Goal: Transaction & Acquisition: Purchase product/service

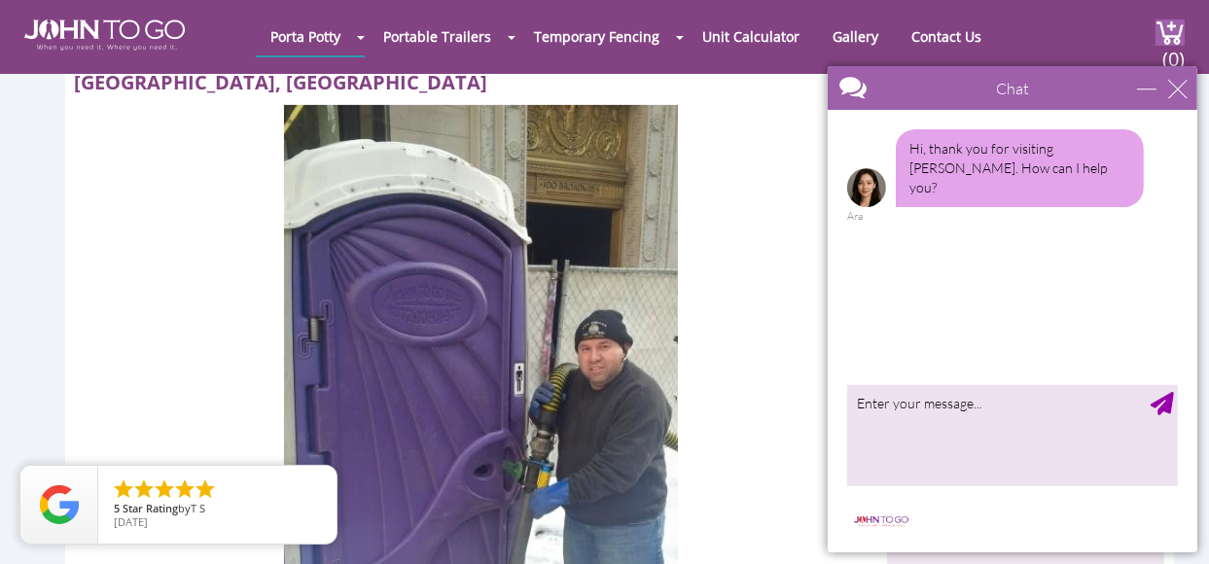
scroll to position [595, 0]
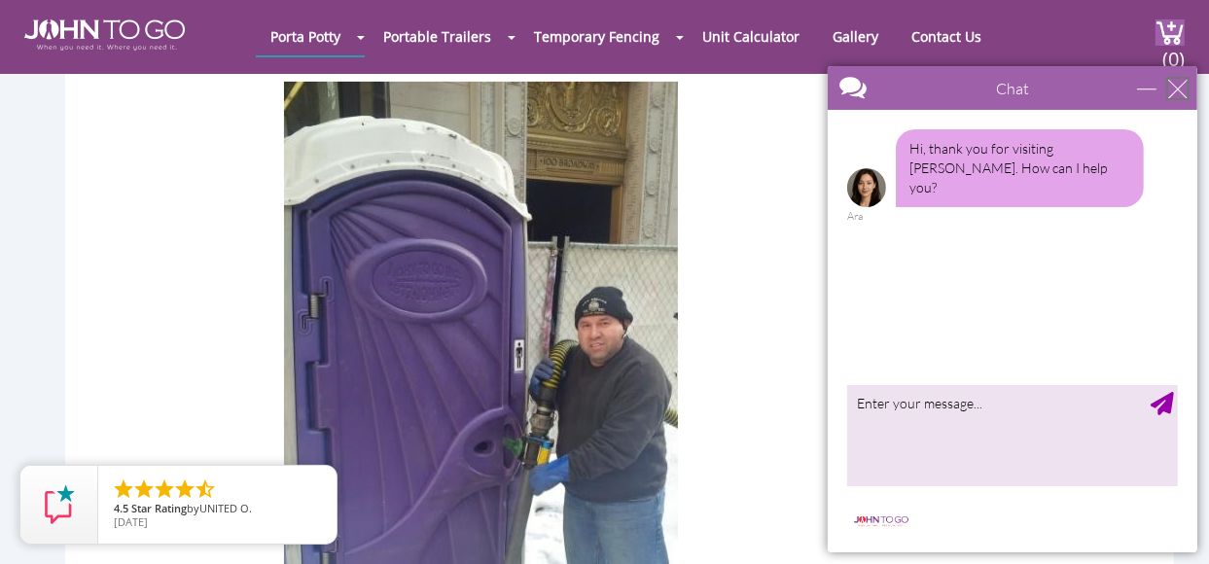
click at [1170, 88] on div "close" at bounding box center [1177, 87] width 19 height 19
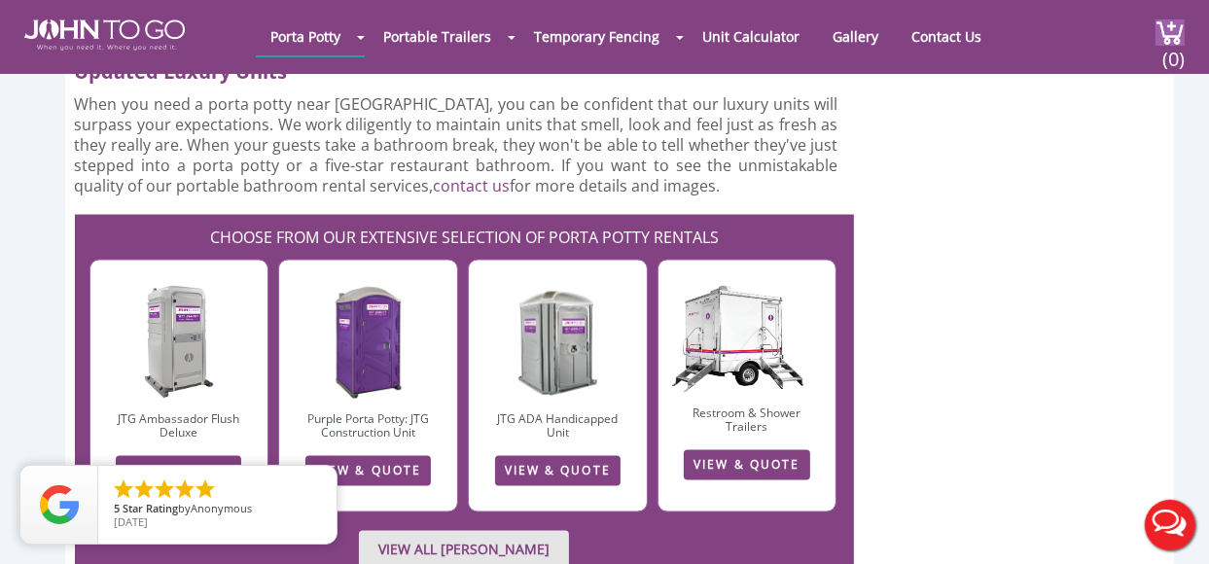
scroll to position [2651, 0]
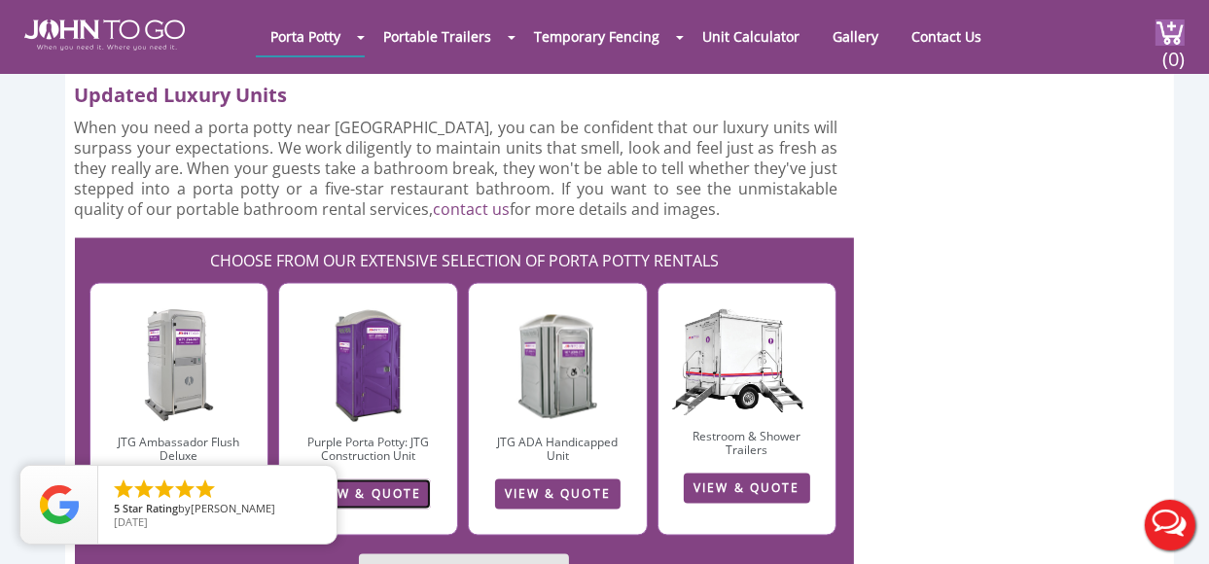
click at [380, 480] on link "VIEW & QUOTE" at bounding box center [369, 495] width 126 height 30
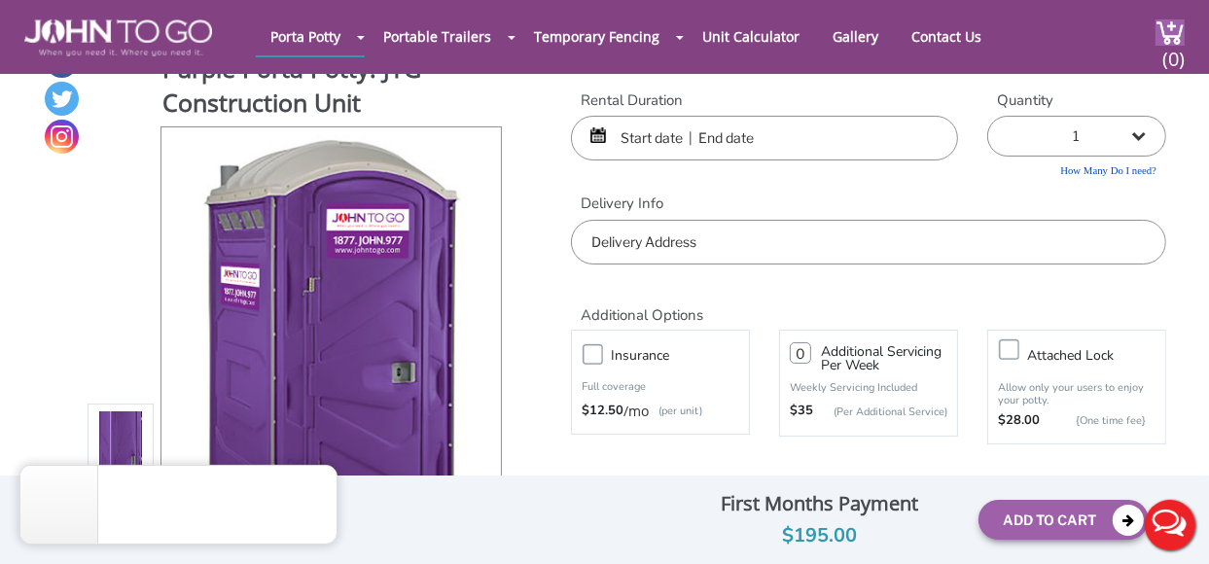
scroll to position [51, 0]
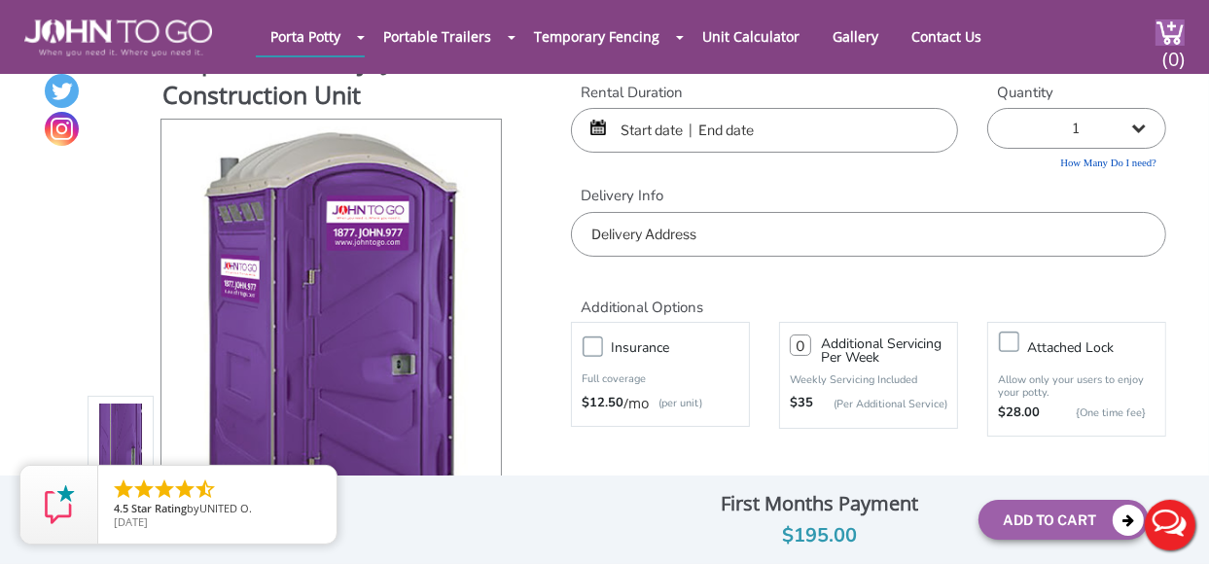
click at [799, 135] on input "text" at bounding box center [764, 130] width 387 height 45
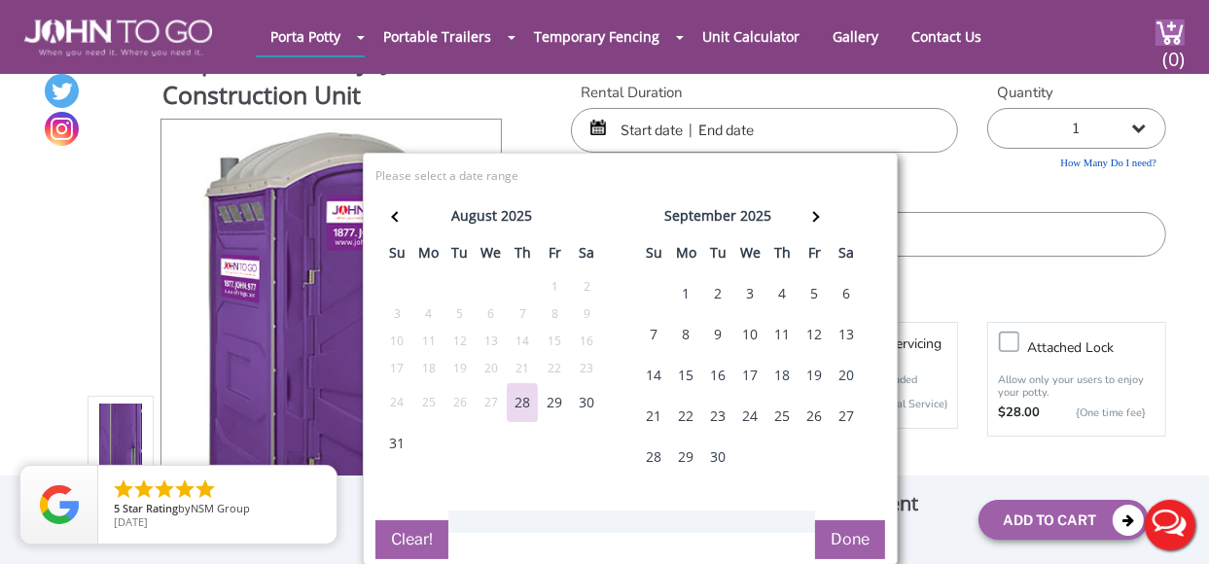
click at [588, 408] on div "30" at bounding box center [586, 402] width 31 height 39
type input "08/30/2025 to 08/30/2025"
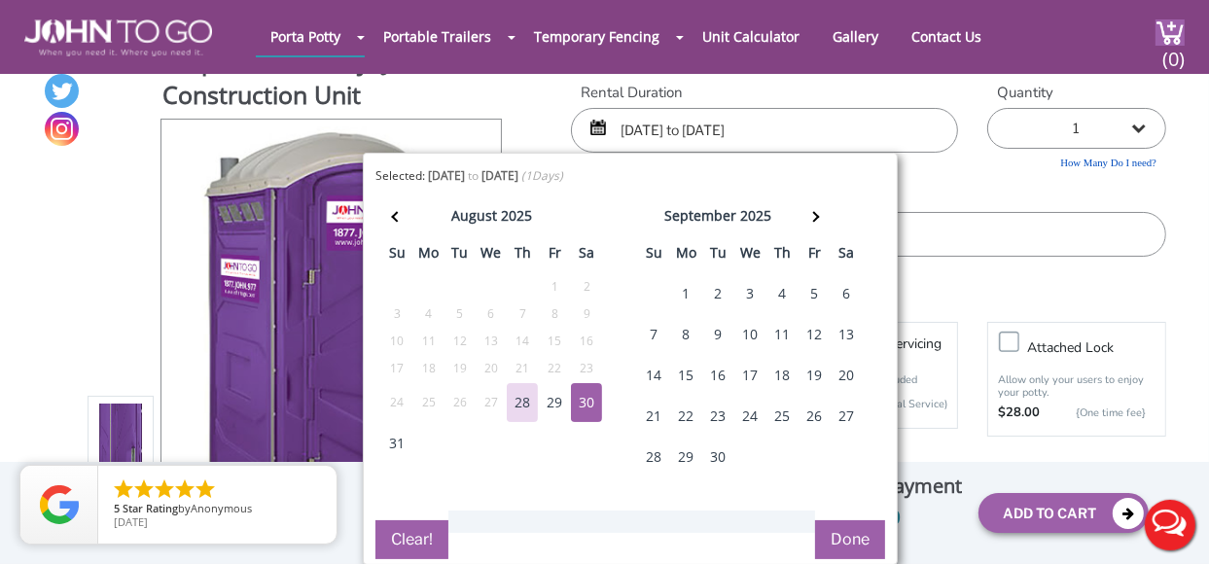
click at [841, 528] on button "Done" at bounding box center [850, 540] width 70 height 39
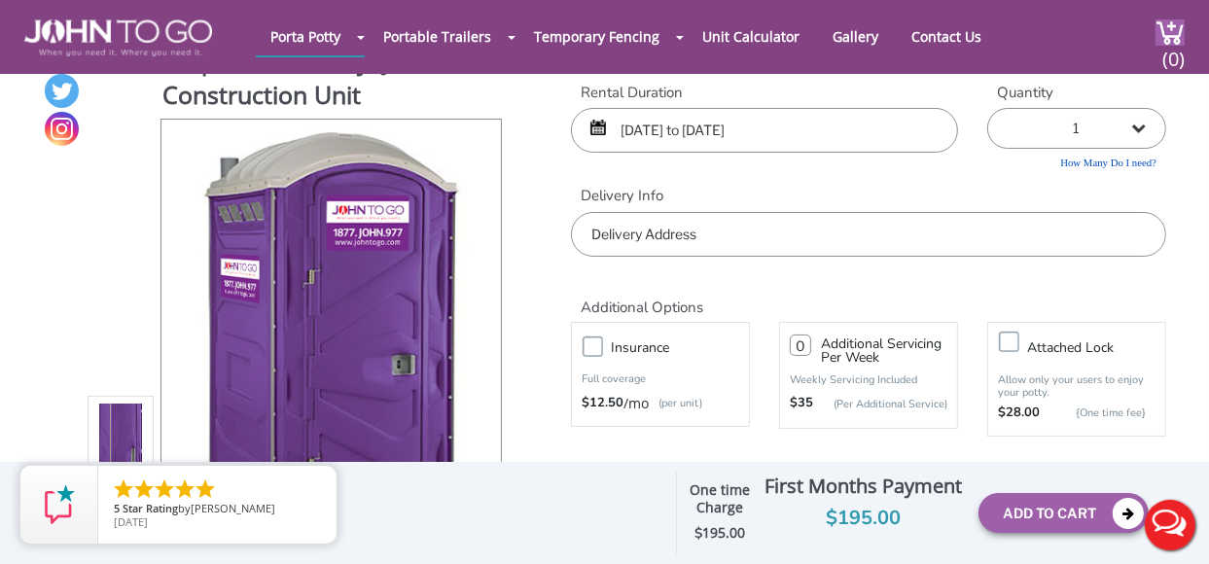
click at [726, 223] on input "text" at bounding box center [868, 234] width 595 height 45
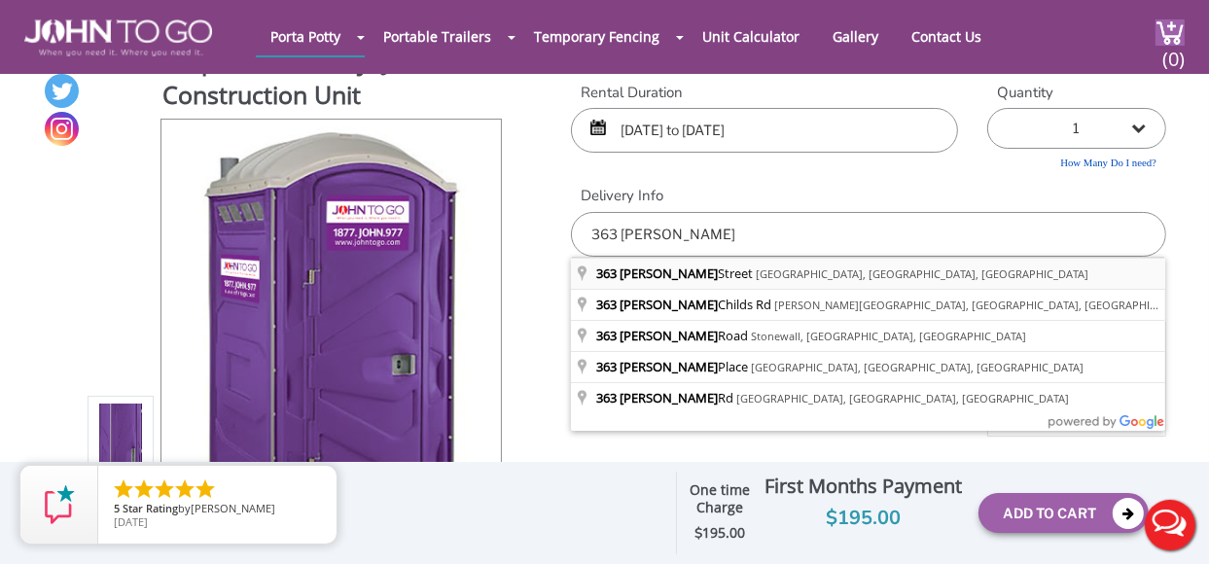
type input "363 Russell Street, Vauxhall, NJ, USA"
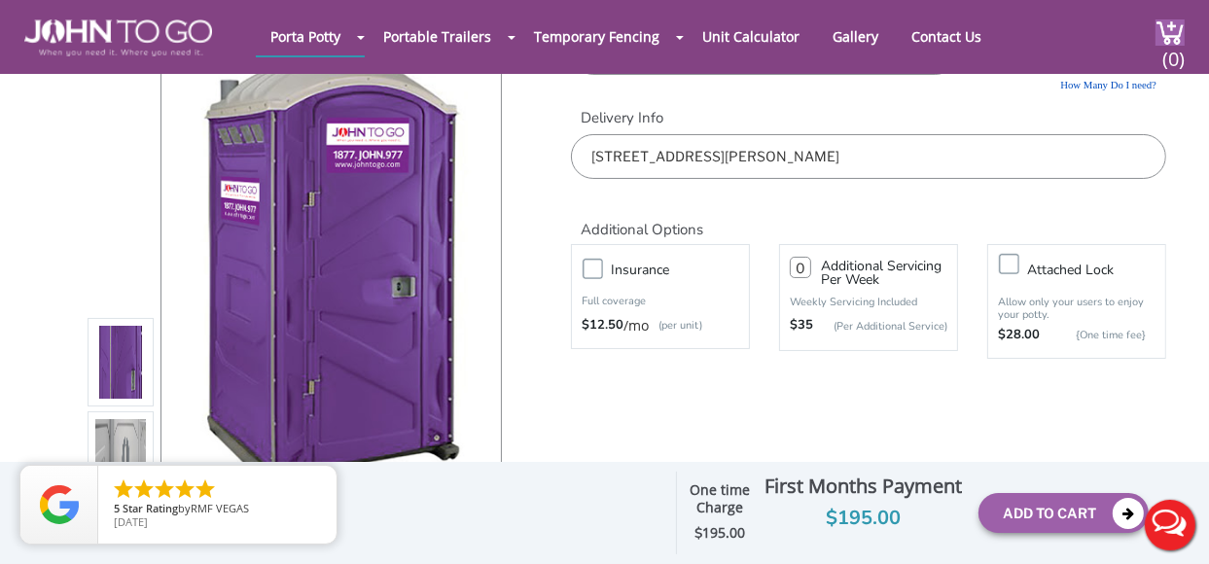
scroll to position [106, 0]
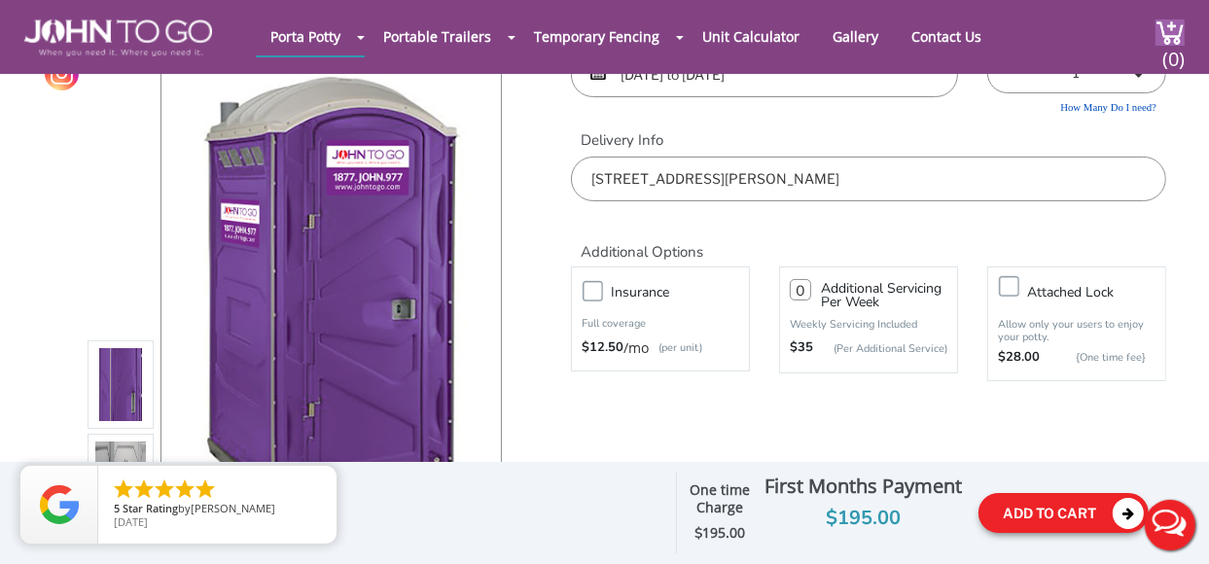
click at [1027, 517] on button "Add To Cart" at bounding box center [1064, 513] width 170 height 40
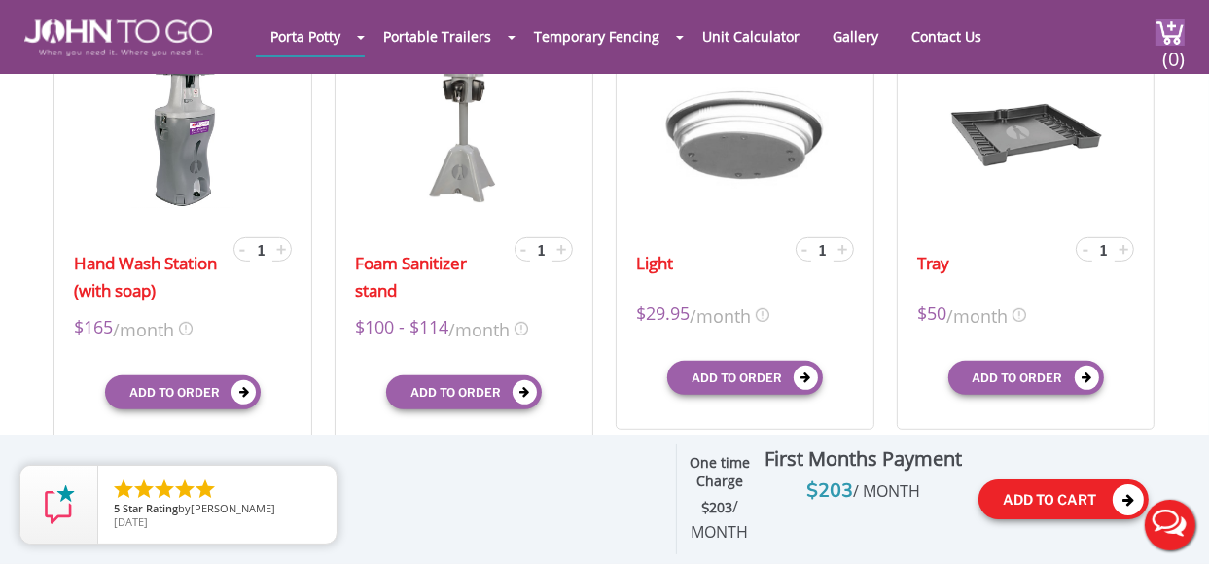
scroll to position [684, 0]
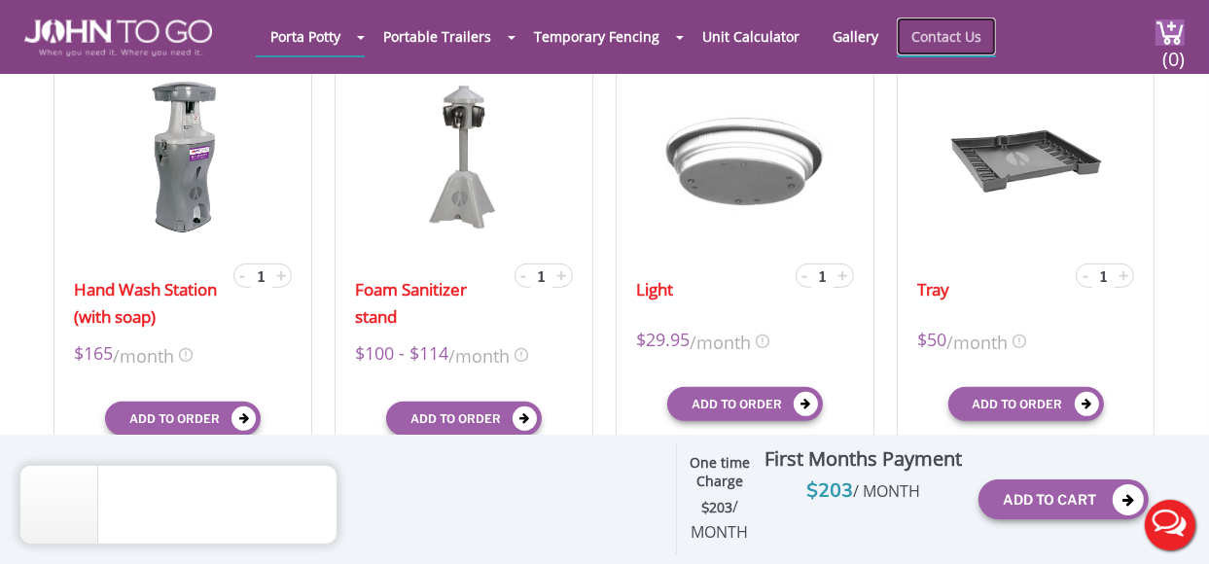
click at [934, 42] on link "Contact Us" at bounding box center [946, 37] width 99 height 38
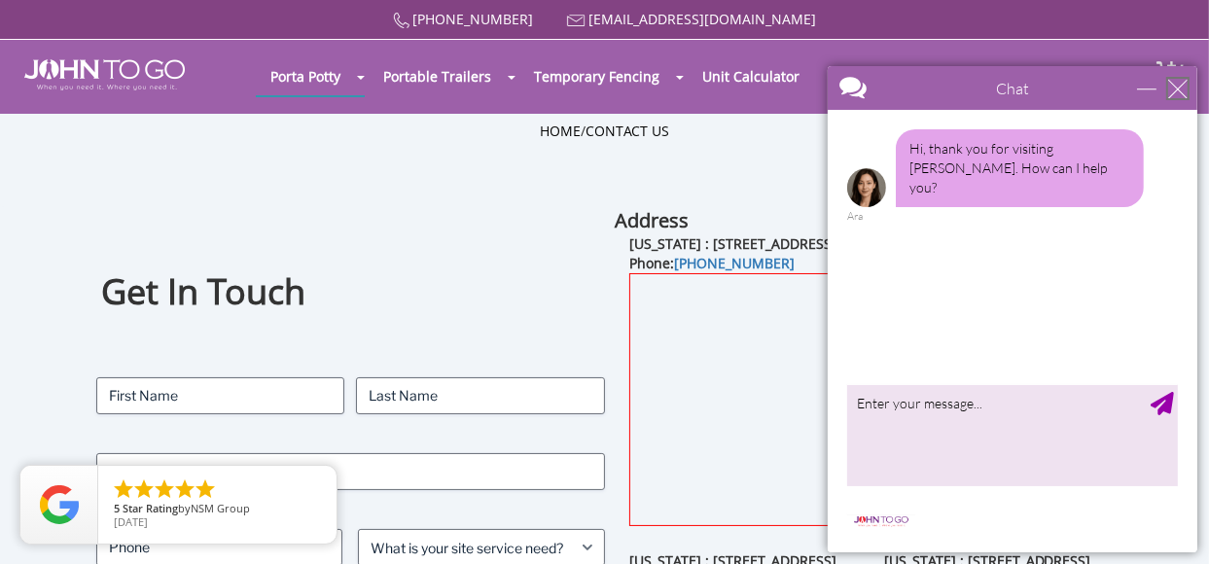
click at [1176, 88] on div "close" at bounding box center [1177, 87] width 19 height 19
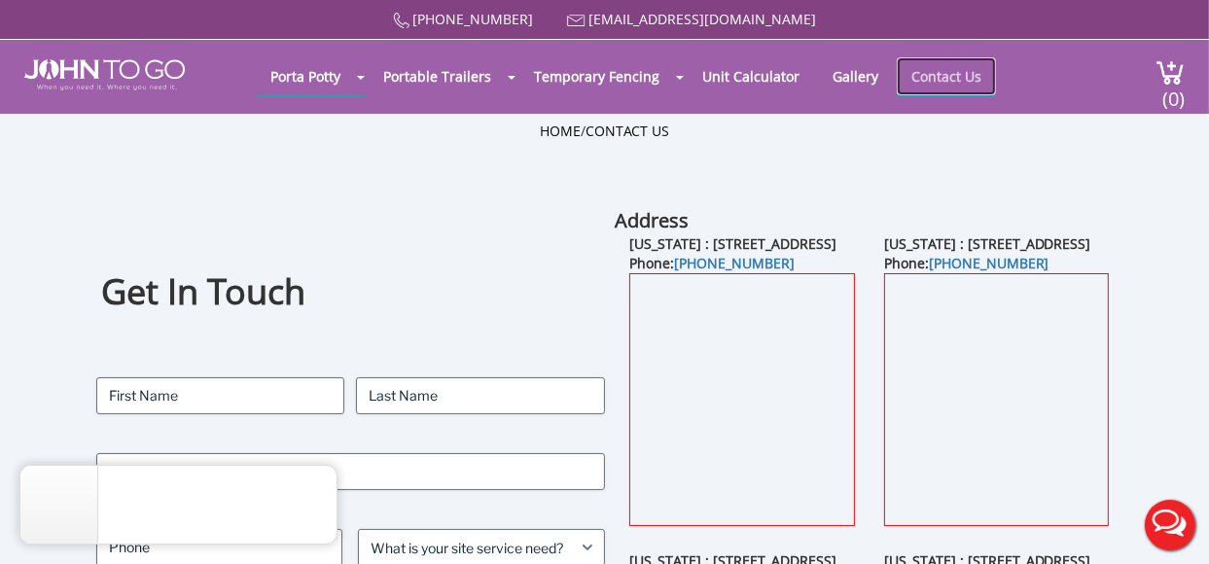
click at [930, 72] on link "Contact Us" at bounding box center [946, 76] width 99 height 38
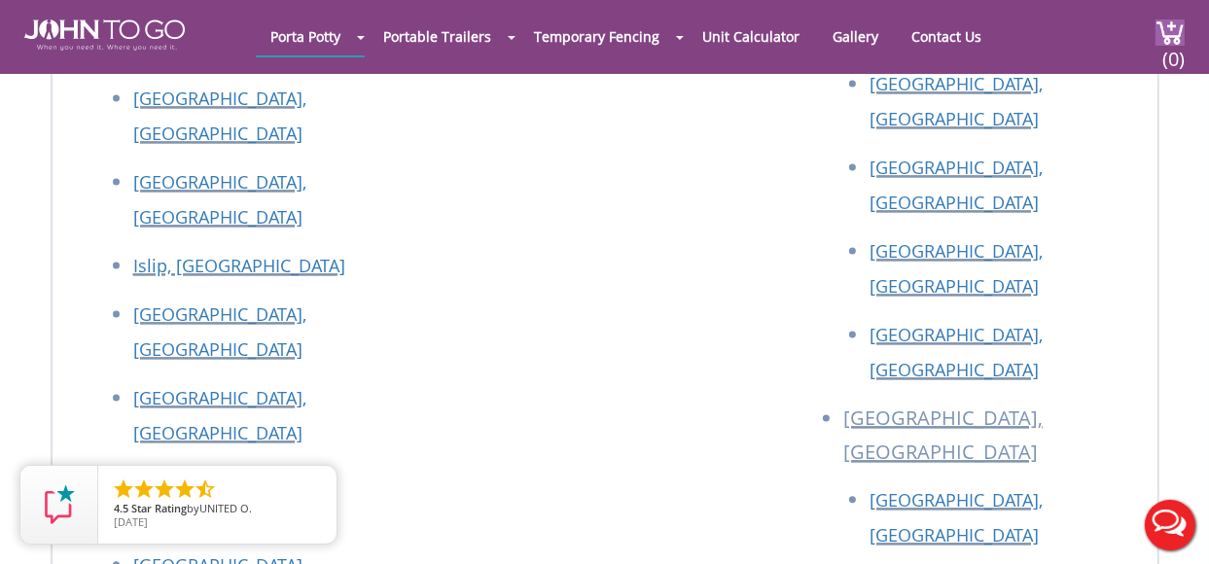
scroll to position [3323, 0]
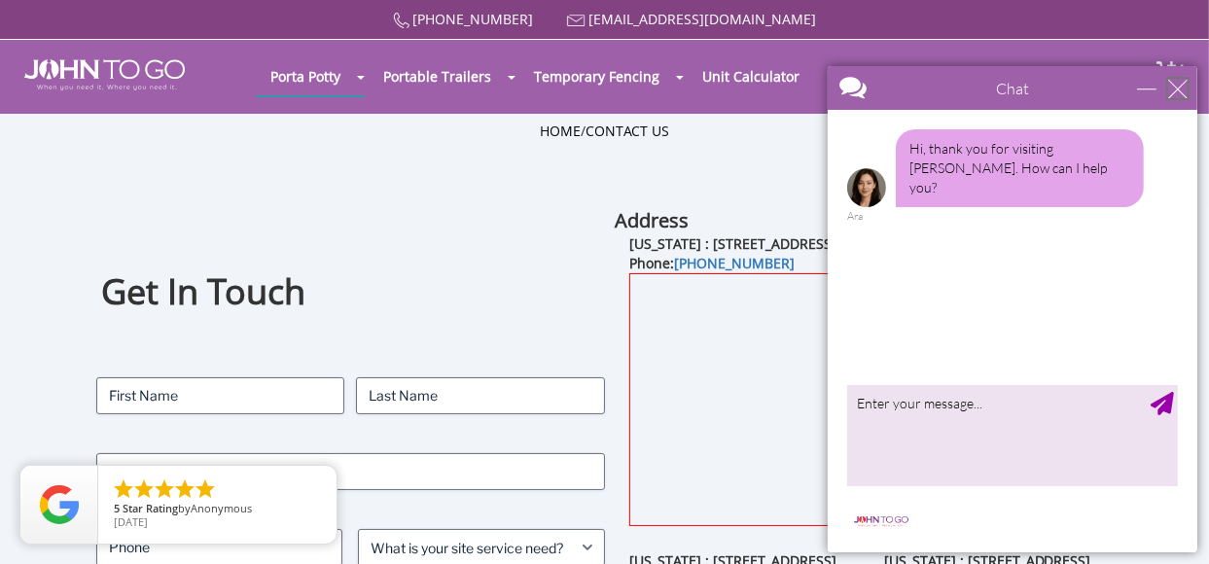
click at [1172, 82] on div "close" at bounding box center [1177, 87] width 19 height 19
